Goal: Transaction & Acquisition: Purchase product/service

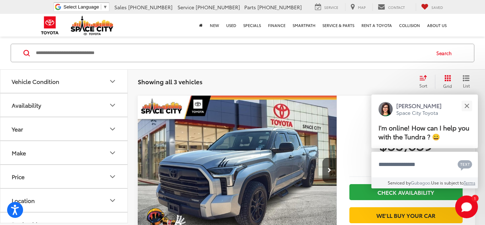
scroll to position [391, 0]
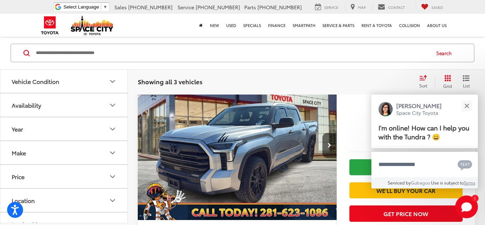
drag, startPoint x: 483, startPoint y: 18, endPoint x: 476, endPoint y: 80, distance: 62.2
click at [466, 106] on div "Close" at bounding box center [466, 105] width 5 height 5
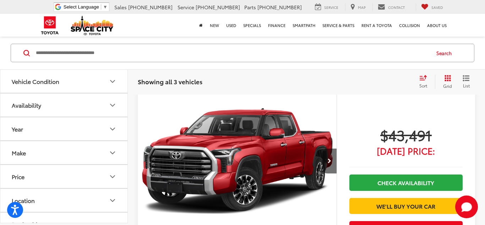
scroll to position [666, 0]
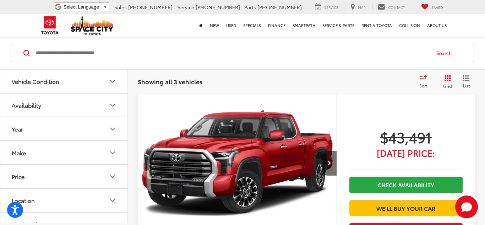
click at [307, 161] on img "2023 Toyota TUNDRA 4X2 Limited 0" at bounding box center [237, 163] width 200 height 150
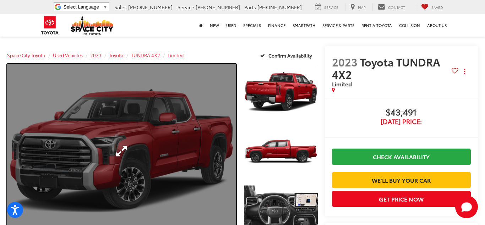
click at [69, 157] on link "Expand Photo 0" at bounding box center [121, 151] width 229 height 174
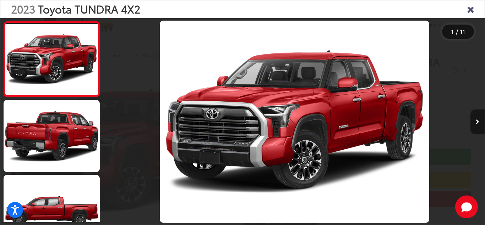
click at [479, 116] on button "Next image" at bounding box center [477, 121] width 14 height 25
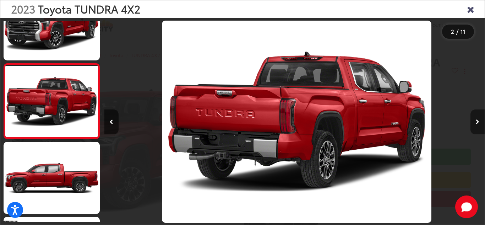
scroll to position [0, 380]
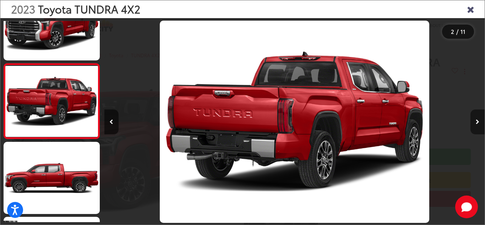
click at [479, 116] on button "Next image" at bounding box center [477, 121] width 14 height 25
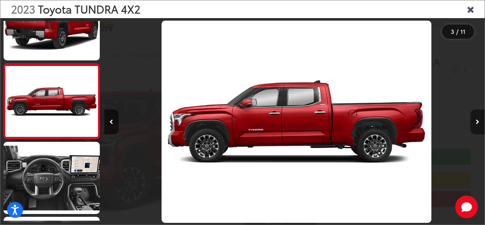
scroll to position [0, 761]
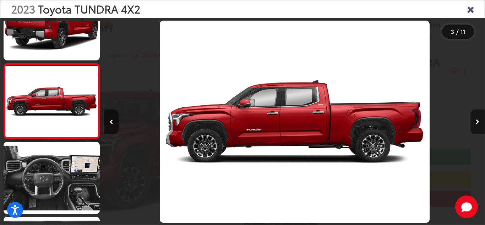
click at [479, 116] on button "Next image" at bounding box center [477, 121] width 14 height 25
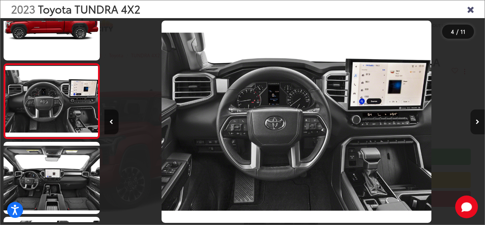
scroll to position [0, 1141]
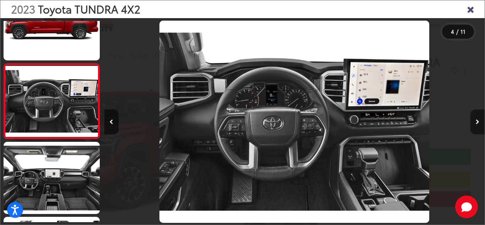
click at [479, 116] on button "Next image" at bounding box center [477, 121] width 14 height 25
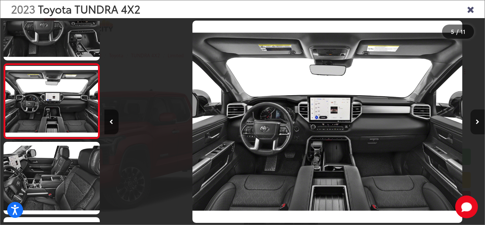
scroll to position [0, 1521]
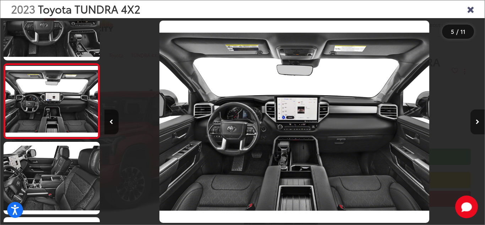
click at [479, 116] on button "Next image" at bounding box center [477, 121] width 14 height 25
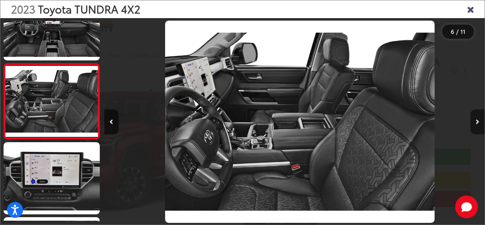
scroll to position [0, 1902]
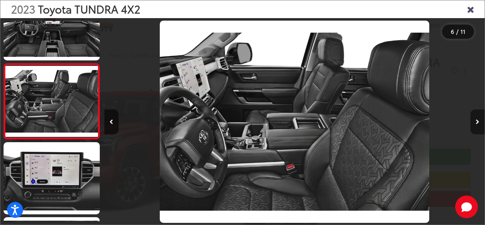
click at [479, 116] on button "Next image" at bounding box center [477, 121] width 14 height 25
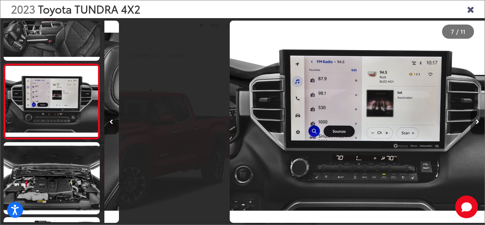
scroll to position [408, 0]
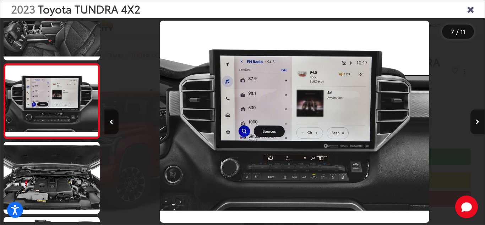
click at [479, 116] on button "Next image" at bounding box center [477, 121] width 14 height 25
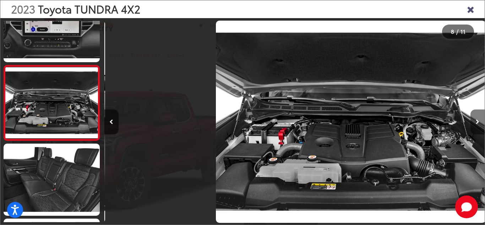
scroll to position [0, 0]
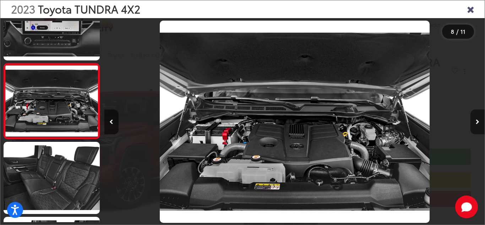
click at [479, 116] on button "Next image" at bounding box center [477, 121] width 14 height 25
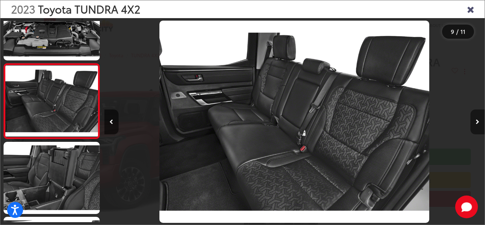
click at [479, 116] on button "Next image" at bounding box center [477, 121] width 14 height 25
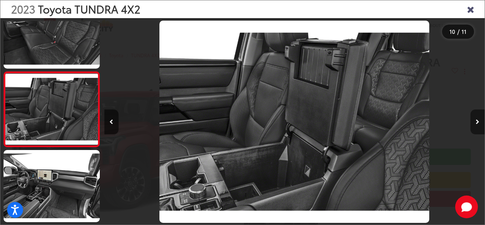
click at [479, 116] on button "Next image" at bounding box center [477, 121] width 14 height 25
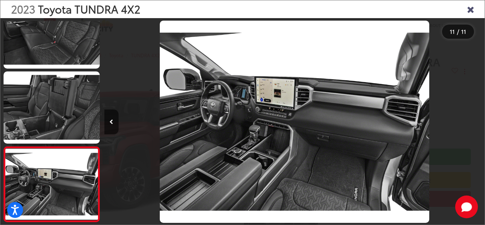
click at [479, 116] on div at bounding box center [436, 121] width 95 height 207
